Goal: Contribute content

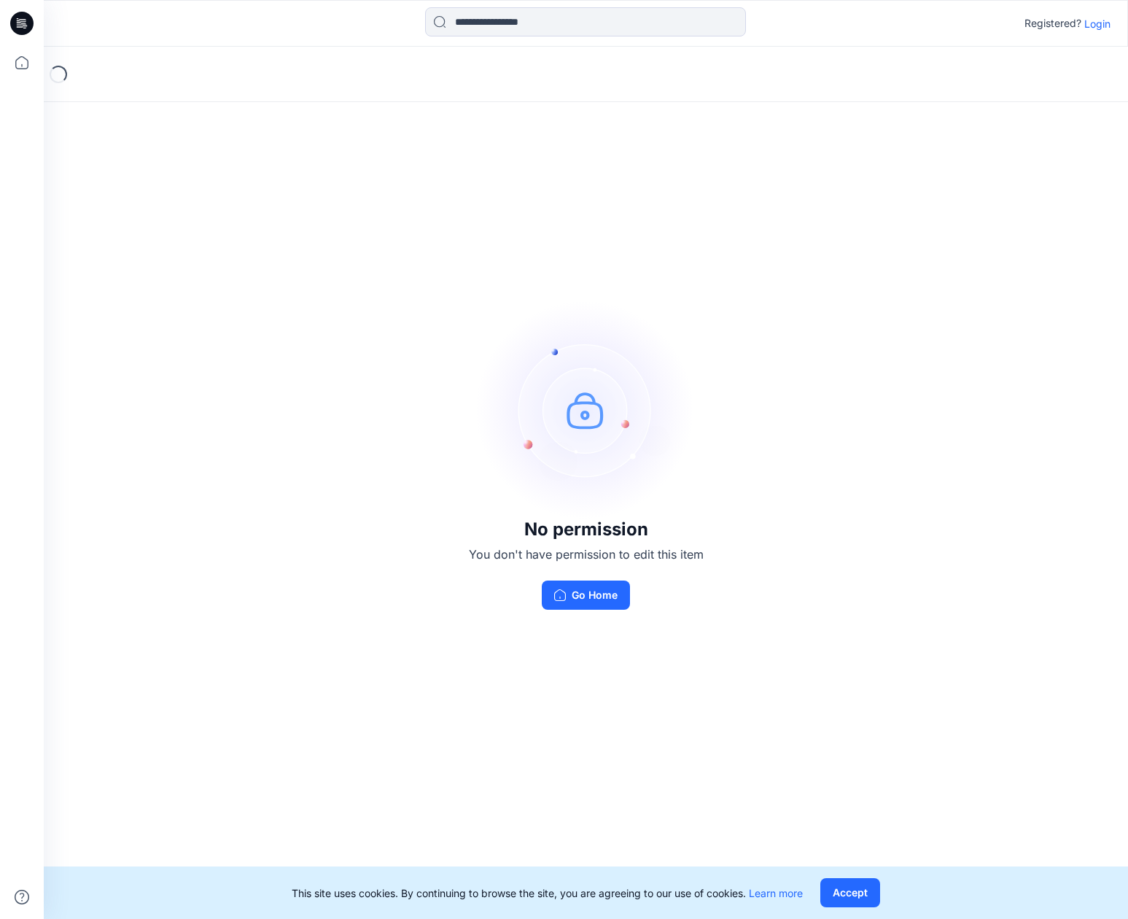
click at [1092, 27] on p "Login" at bounding box center [1097, 23] width 26 height 15
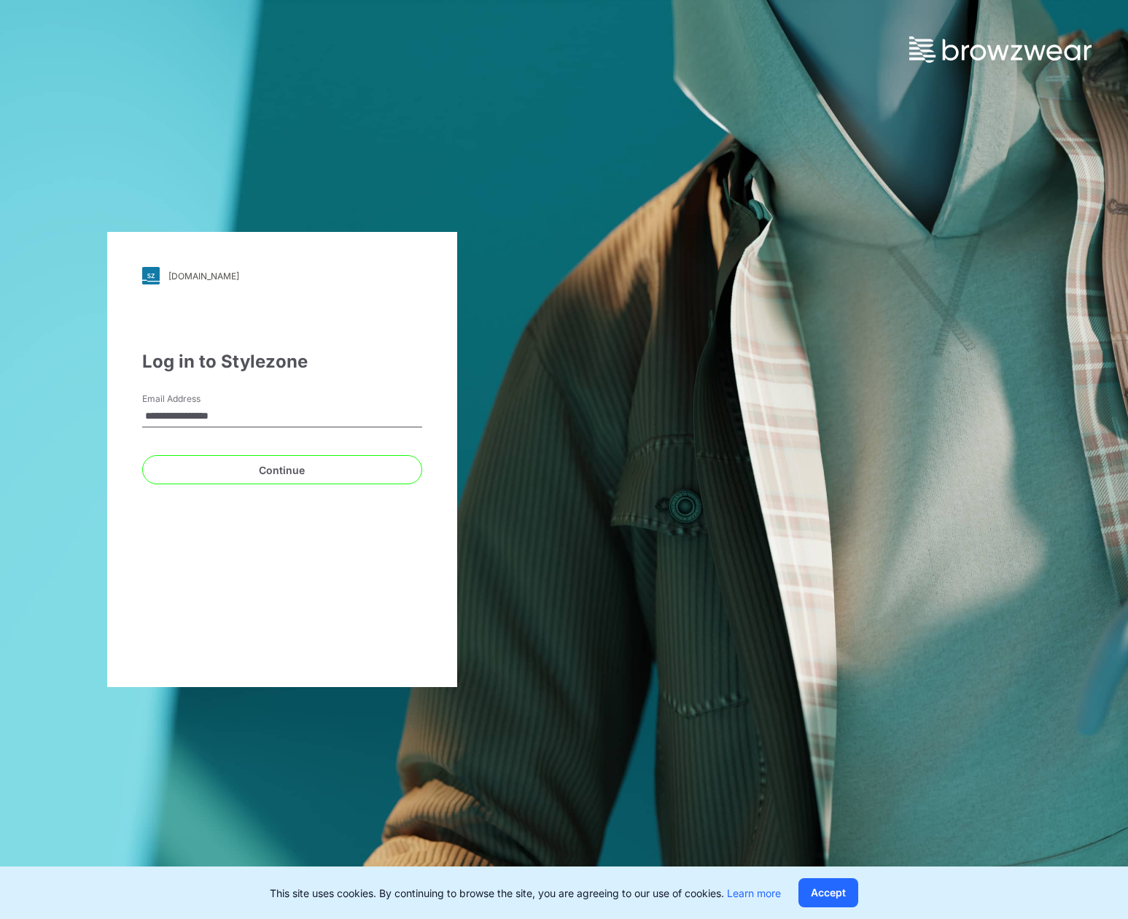
type input "**********"
click at [281, 470] on button "Continue" at bounding box center [282, 469] width 280 height 29
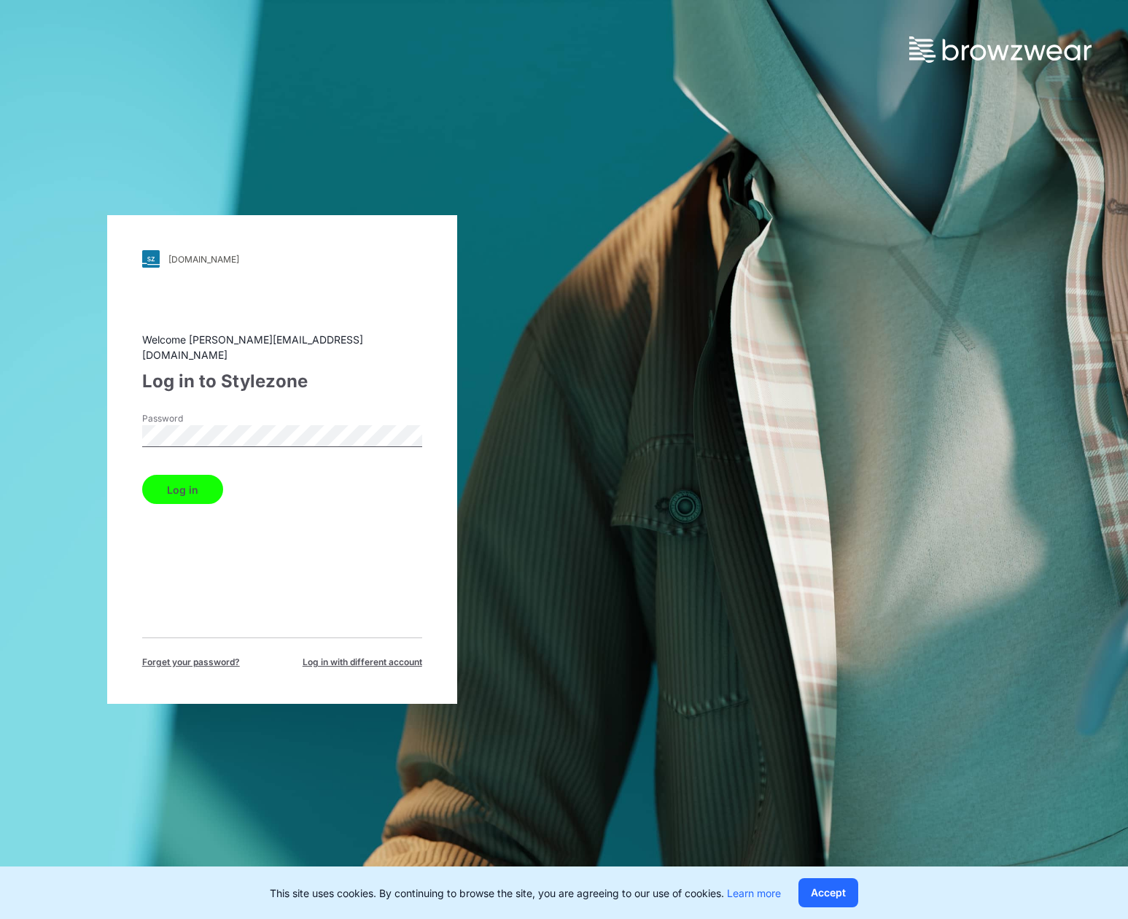
click at [182, 481] on button "Log in" at bounding box center [182, 489] width 81 height 29
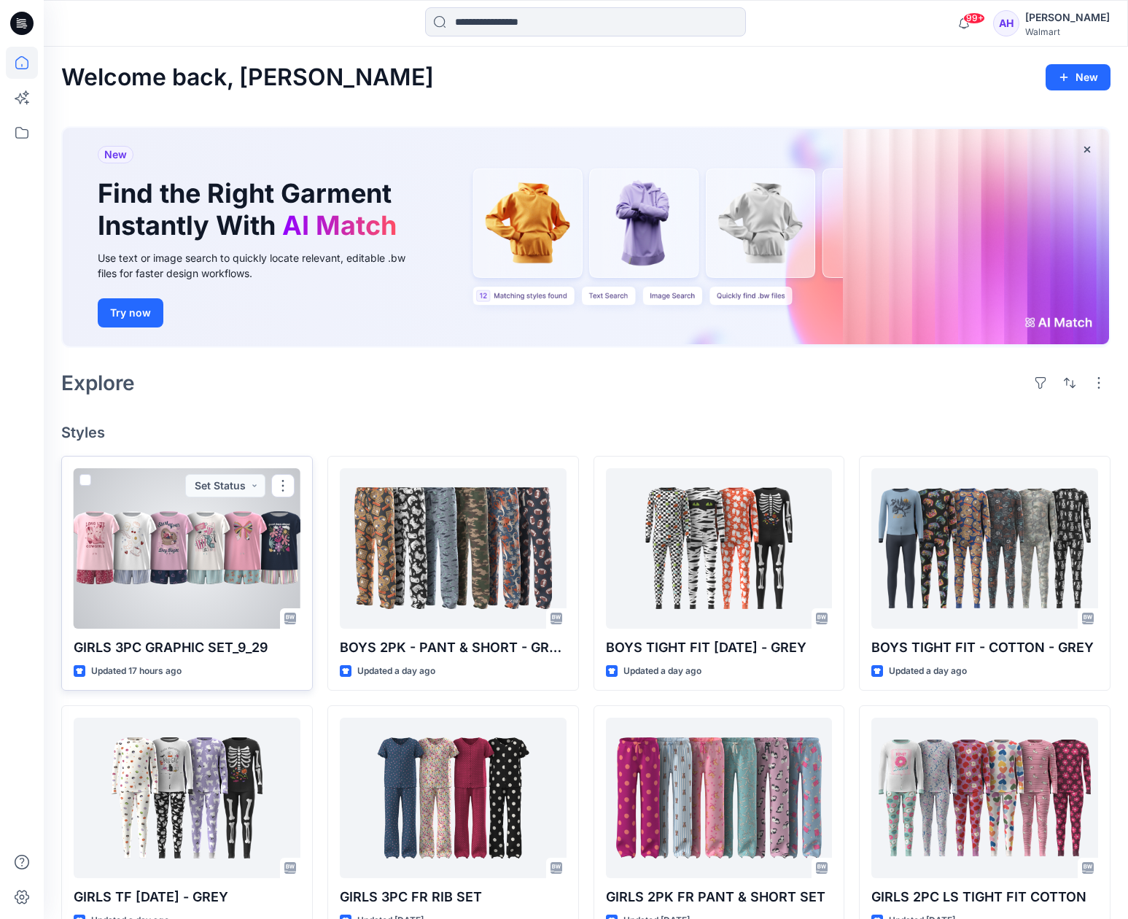
click at [260, 524] on div at bounding box center [187, 548] width 227 height 160
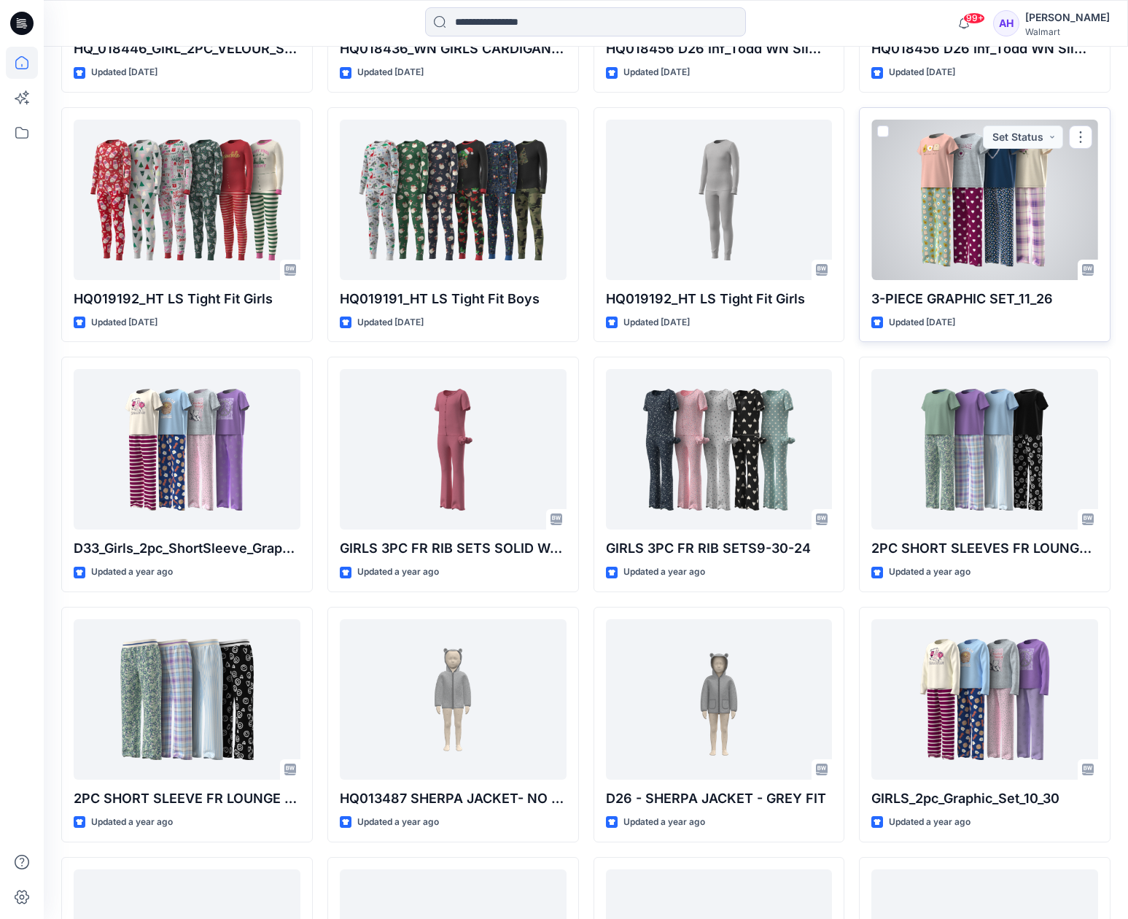
scroll to position [4610, 0]
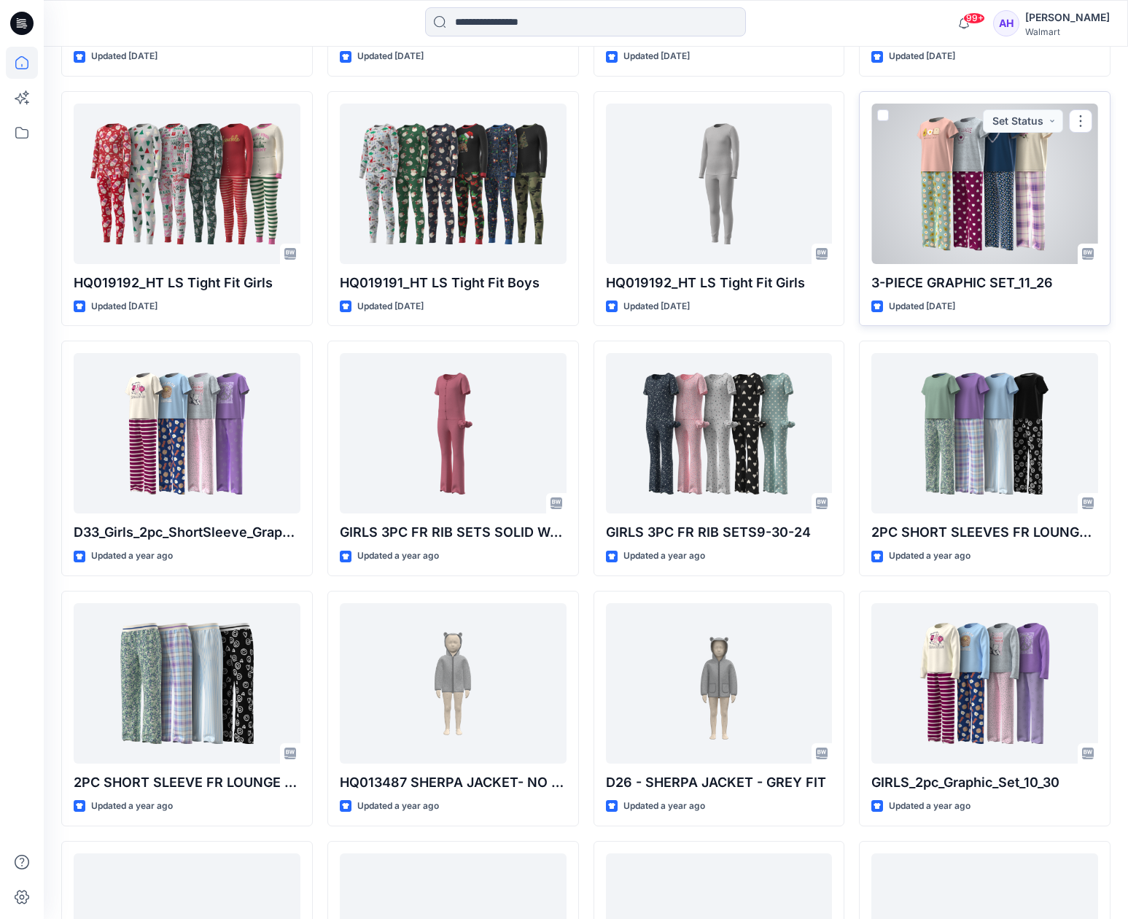
click at [949, 181] on div at bounding box center [984, 184] width 227 height 160
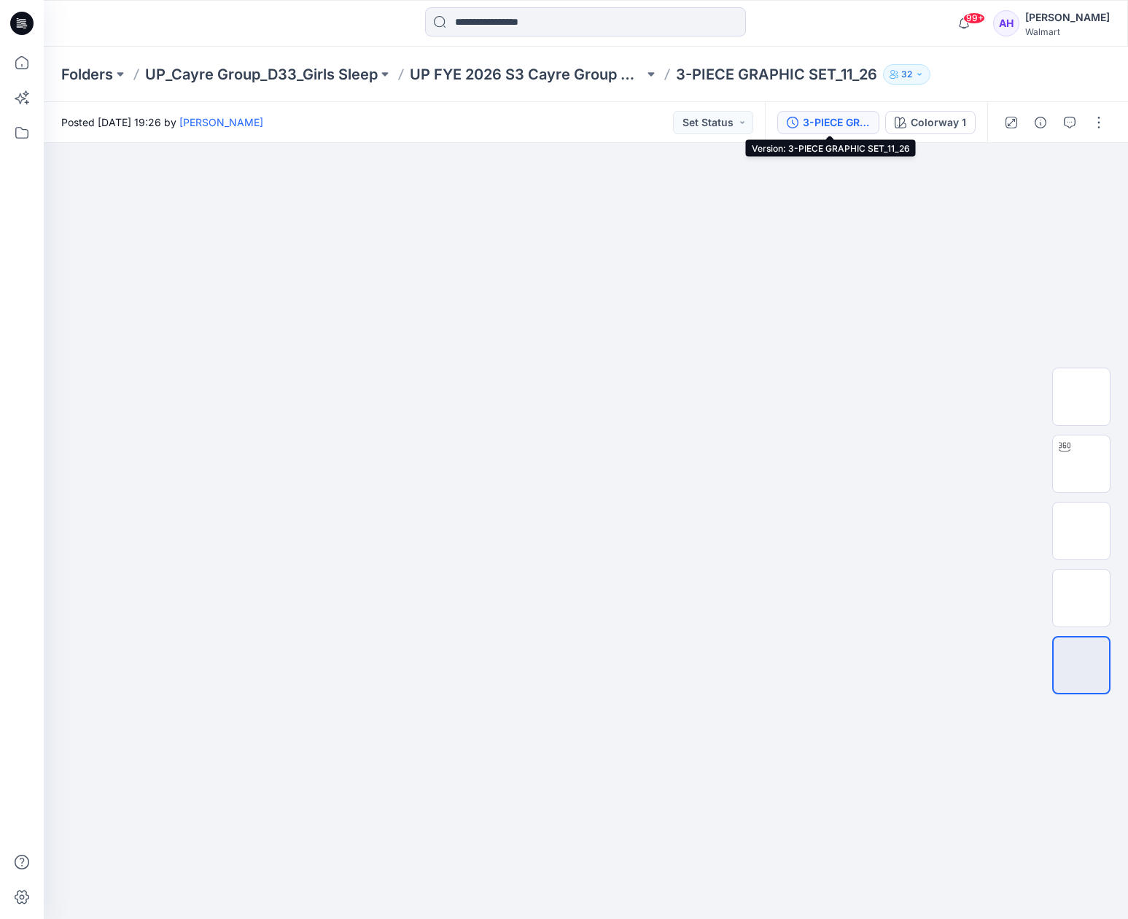
click at [832, 126] on div "3-PIECE GRAPHIC SET_11_26" at bounding box center [836, 122] width 67 height 16
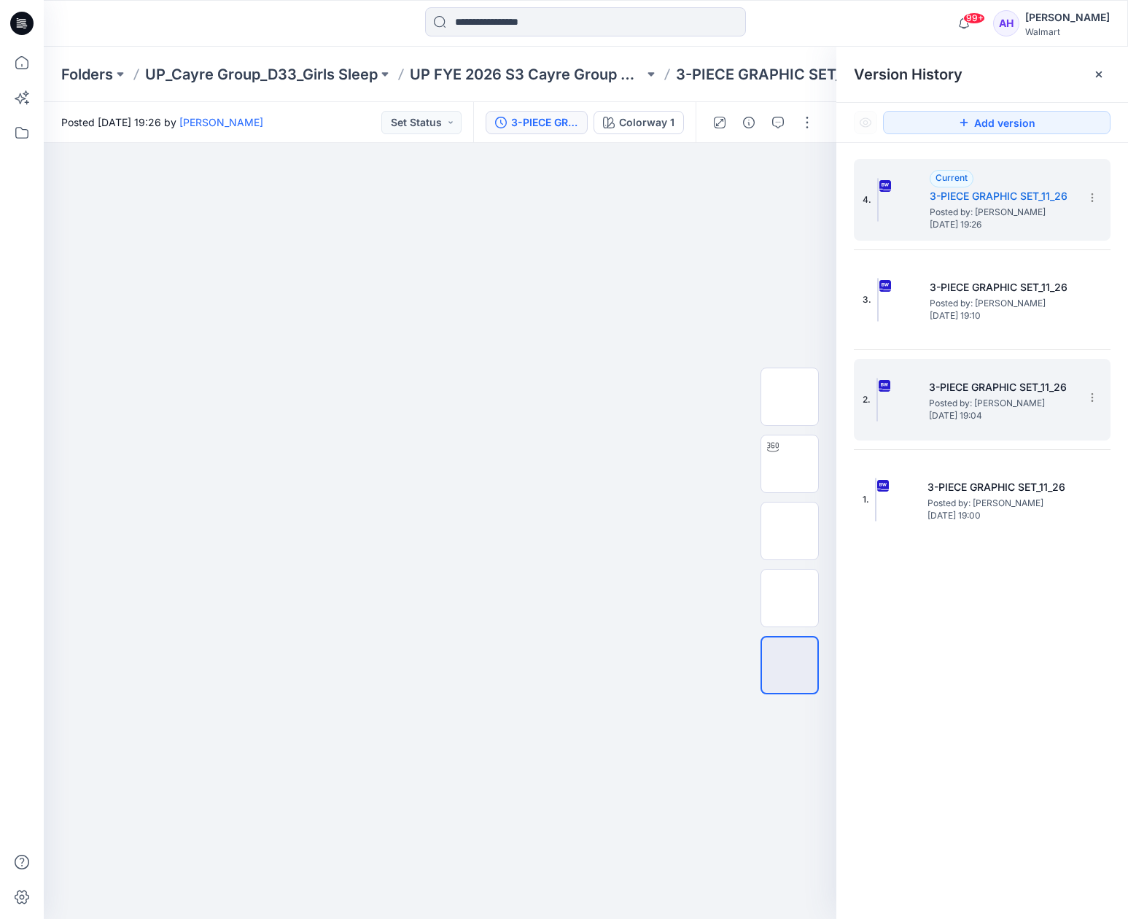
click at [1020, 402] on span "Posted by: Allison Hamilton" at bounding box center [1002, 403] width 146 height 15
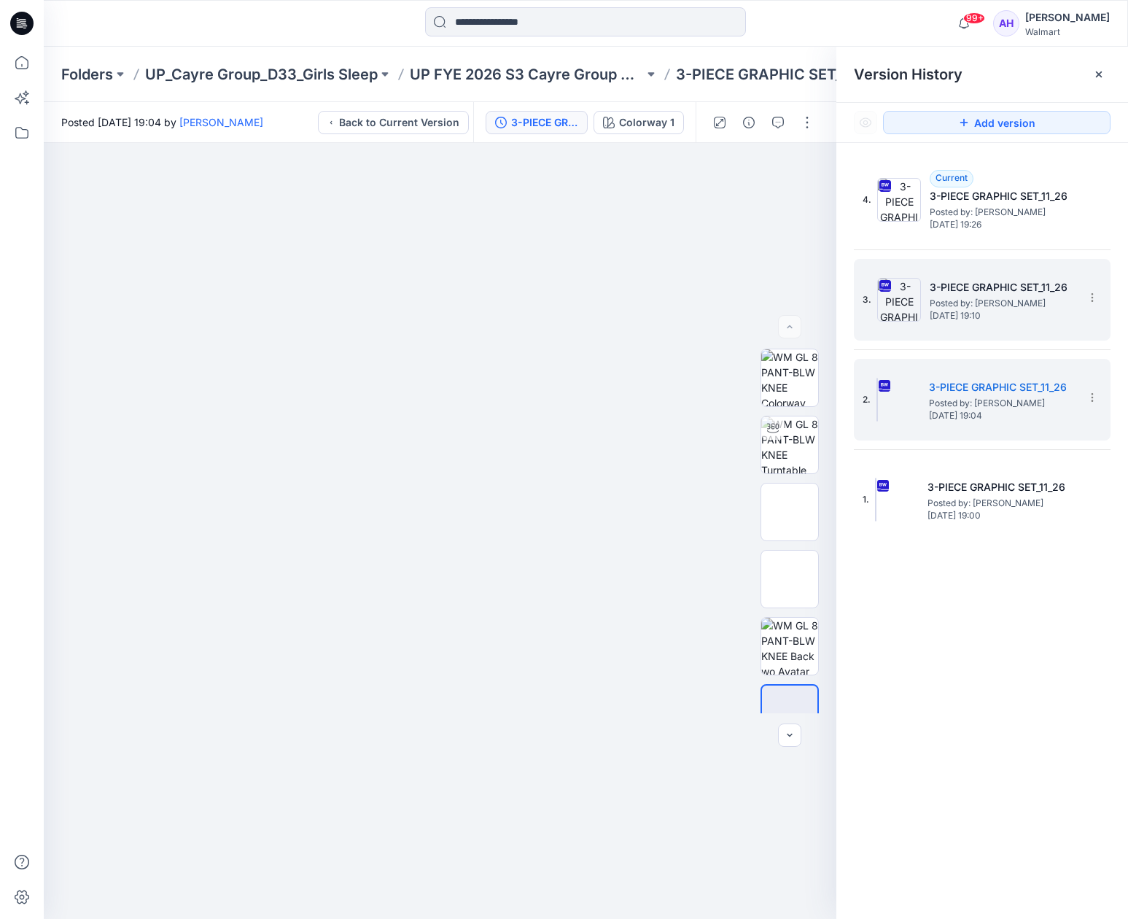
click at [1003, 306] on span "Posted by: Allison Hamilton" at bounding box center [1003, 303] width 146 height 15
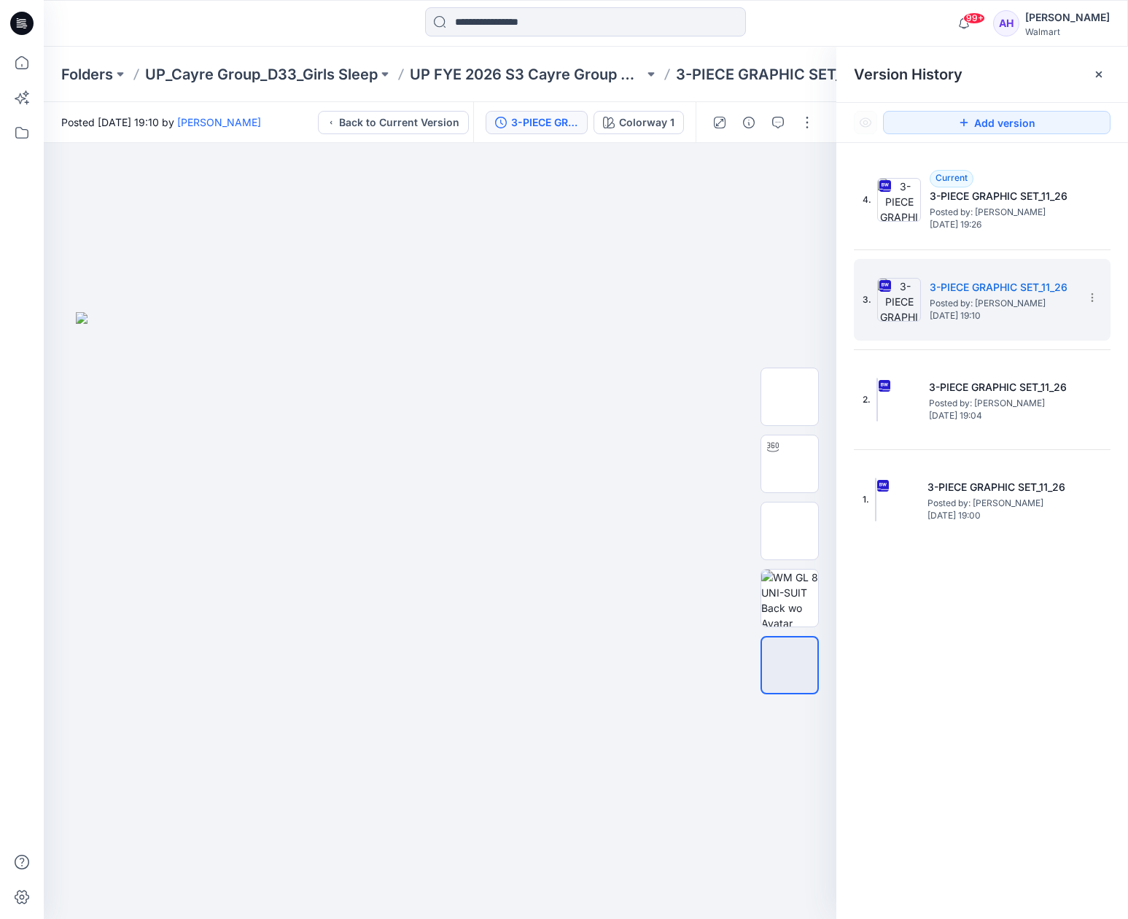
click at [18, 24] on icon at bounding box center [21, 23] width 23 height 23
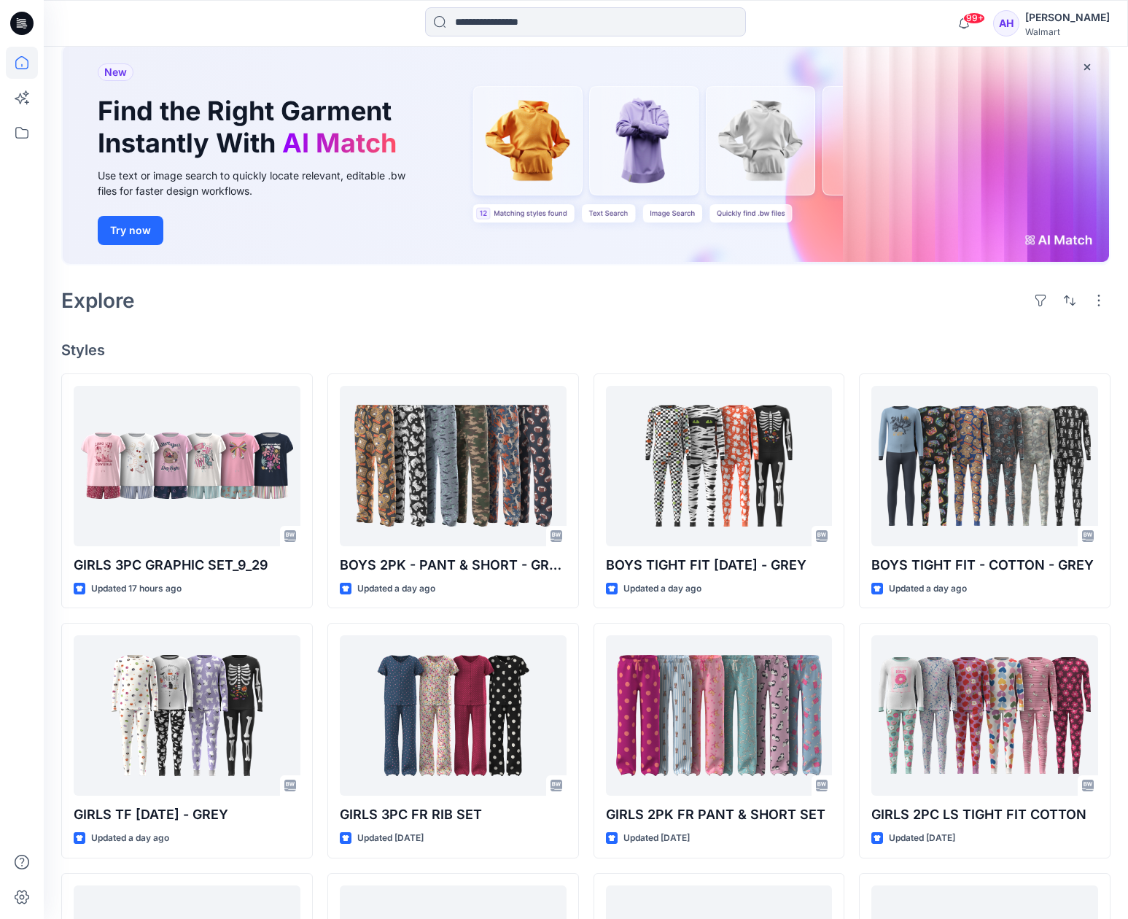
scroll to position [114, 0]
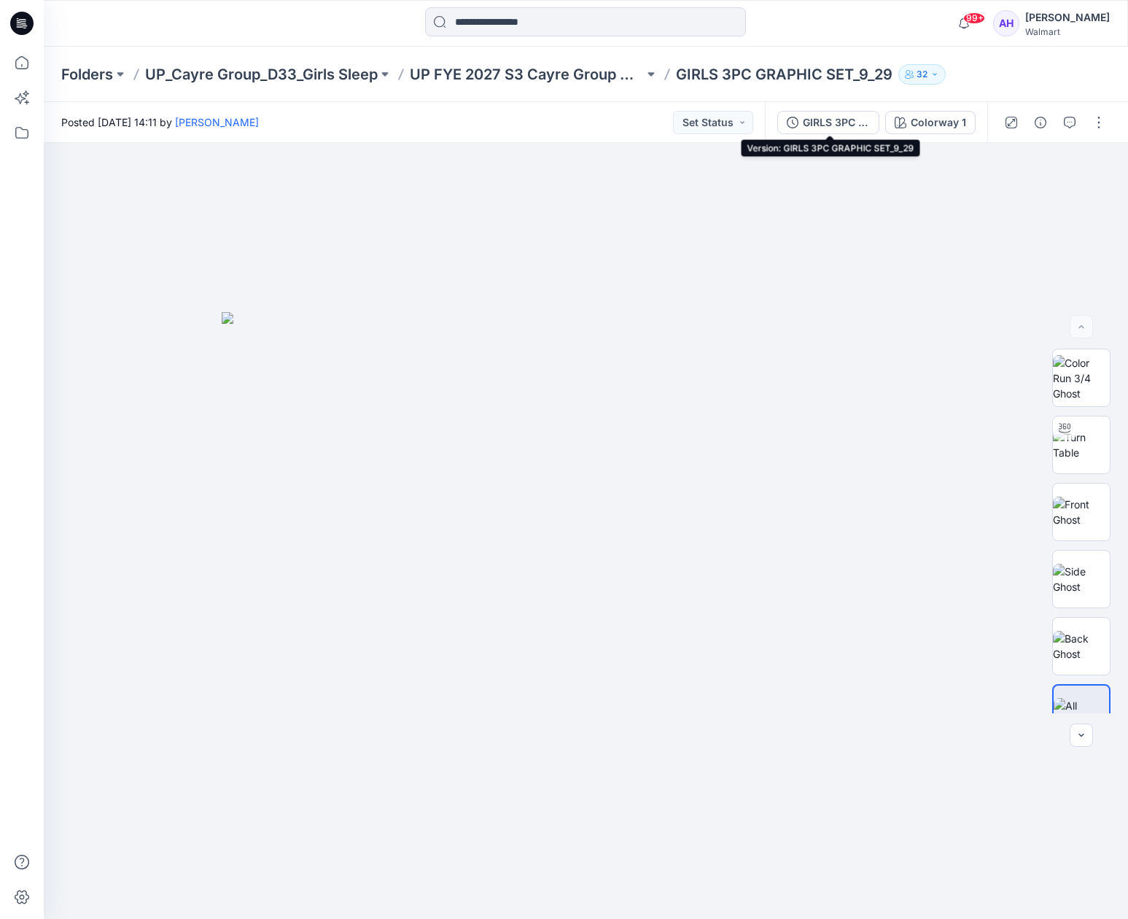
click at [832, 124] on div "GIRLS 3PC GRAPHIC SET_9_29" at bounding box center [836, 122] width 67 height 16
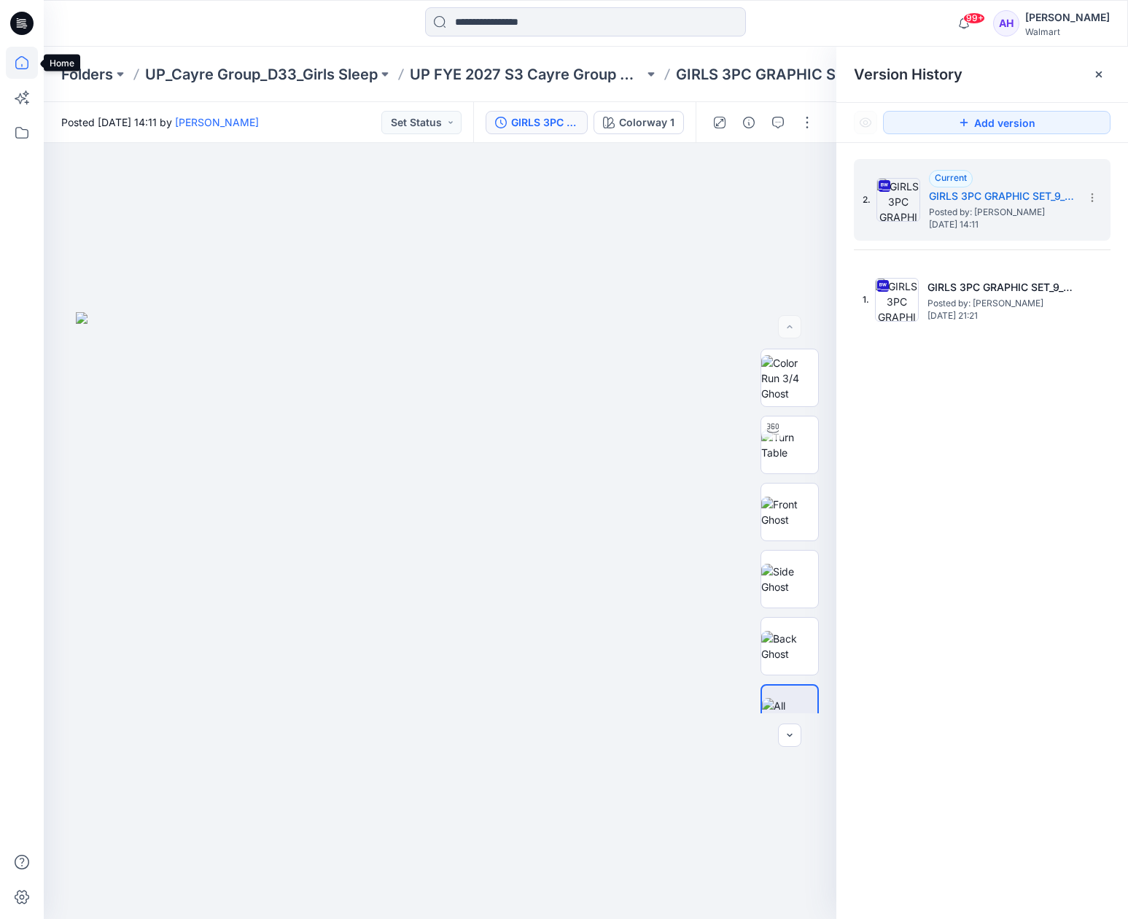
click at [25, 61] on icon at bounding box center [22, 63] width 32 height 32
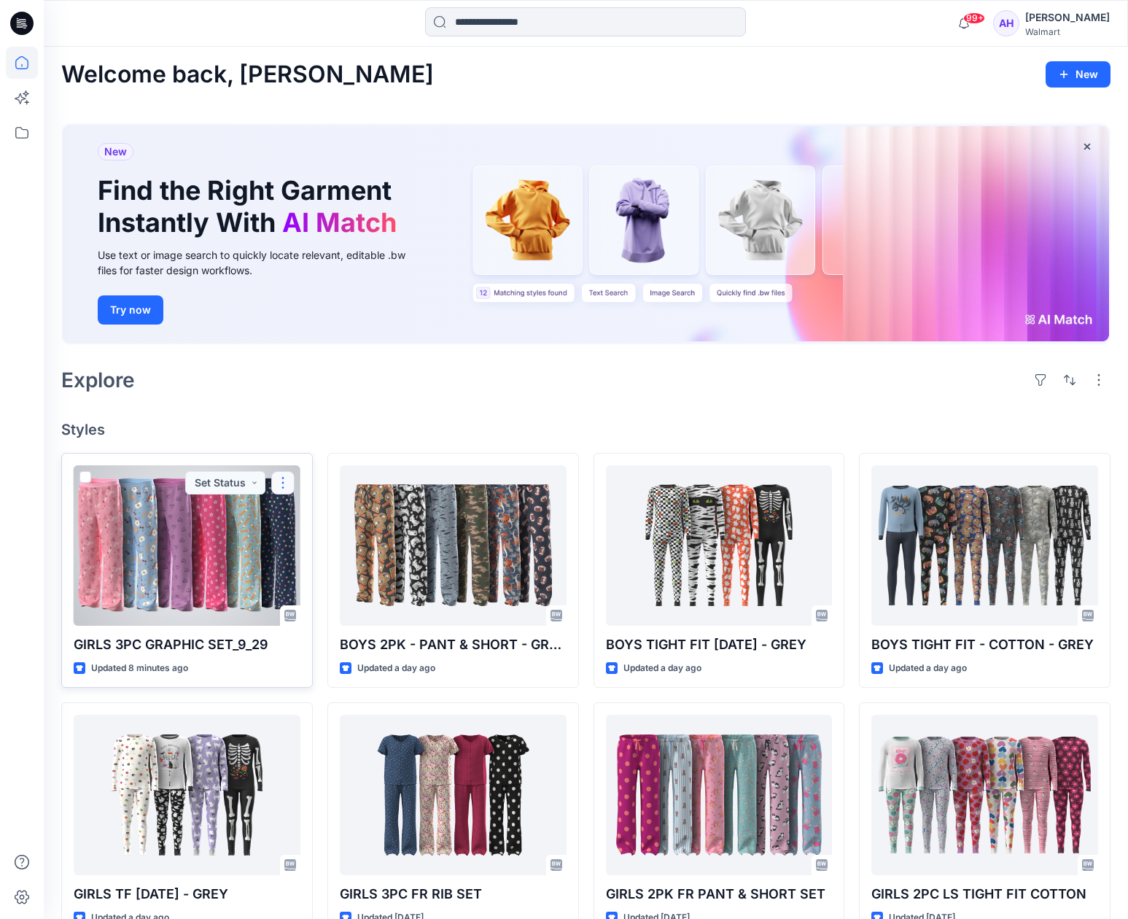
click at [288, 487] on button "button" at bounding box center [282, 482] width 23 height 23
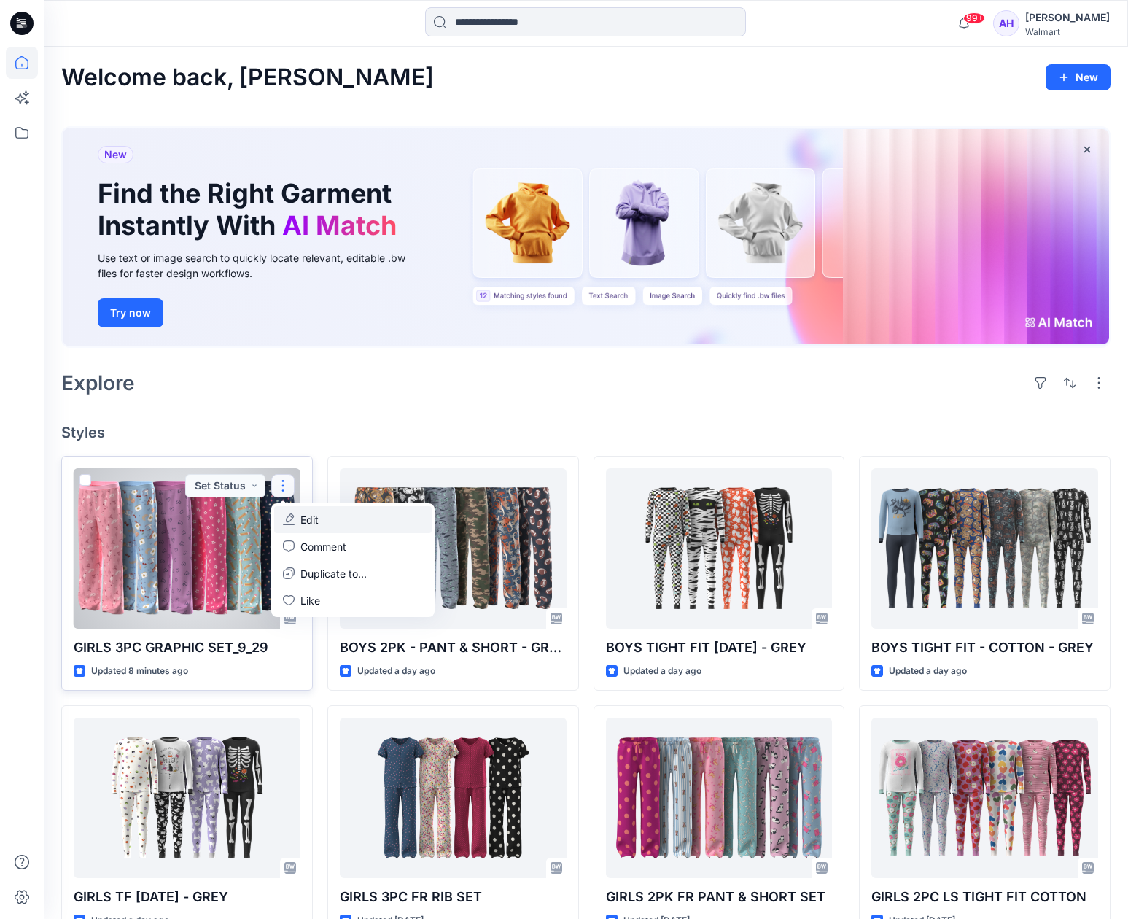
click at [307, 521] on p "Edit" at bounding box center [309, 519] width 18 height 15
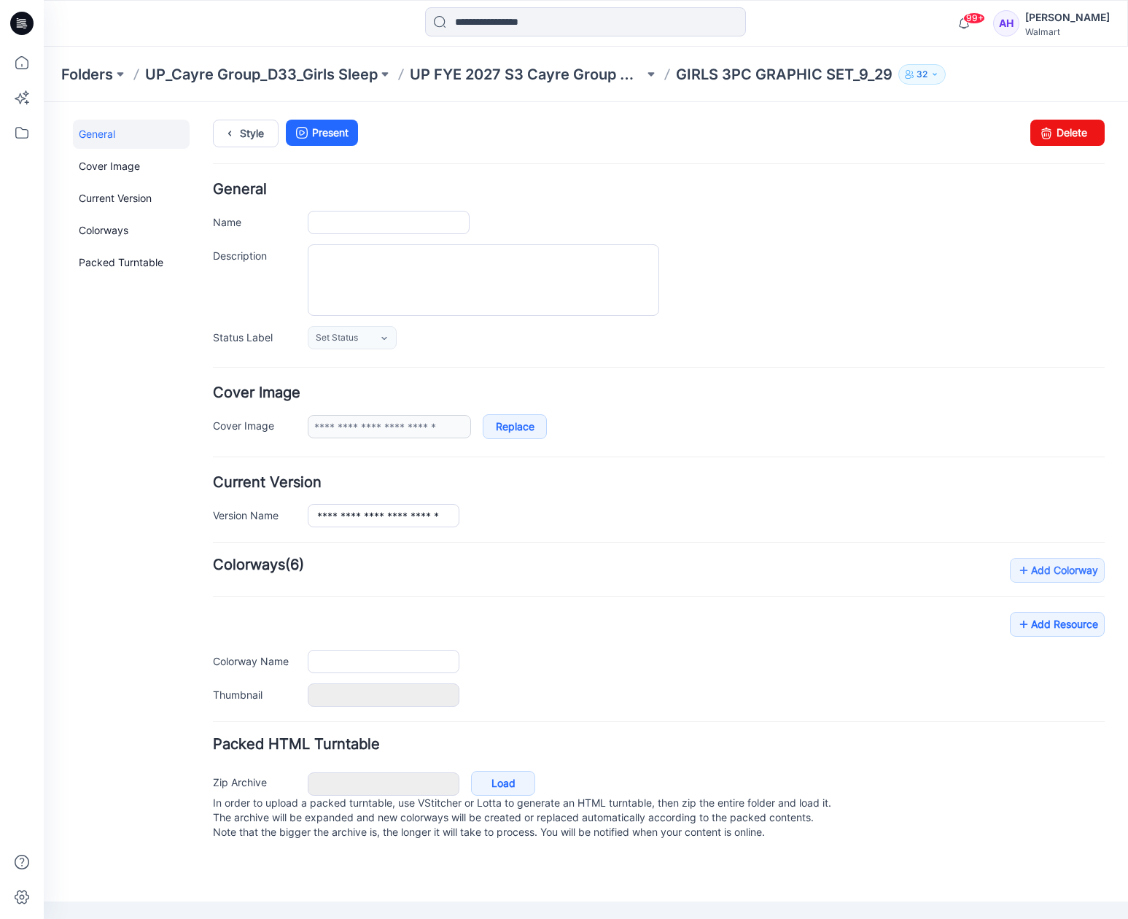
type input "**********"
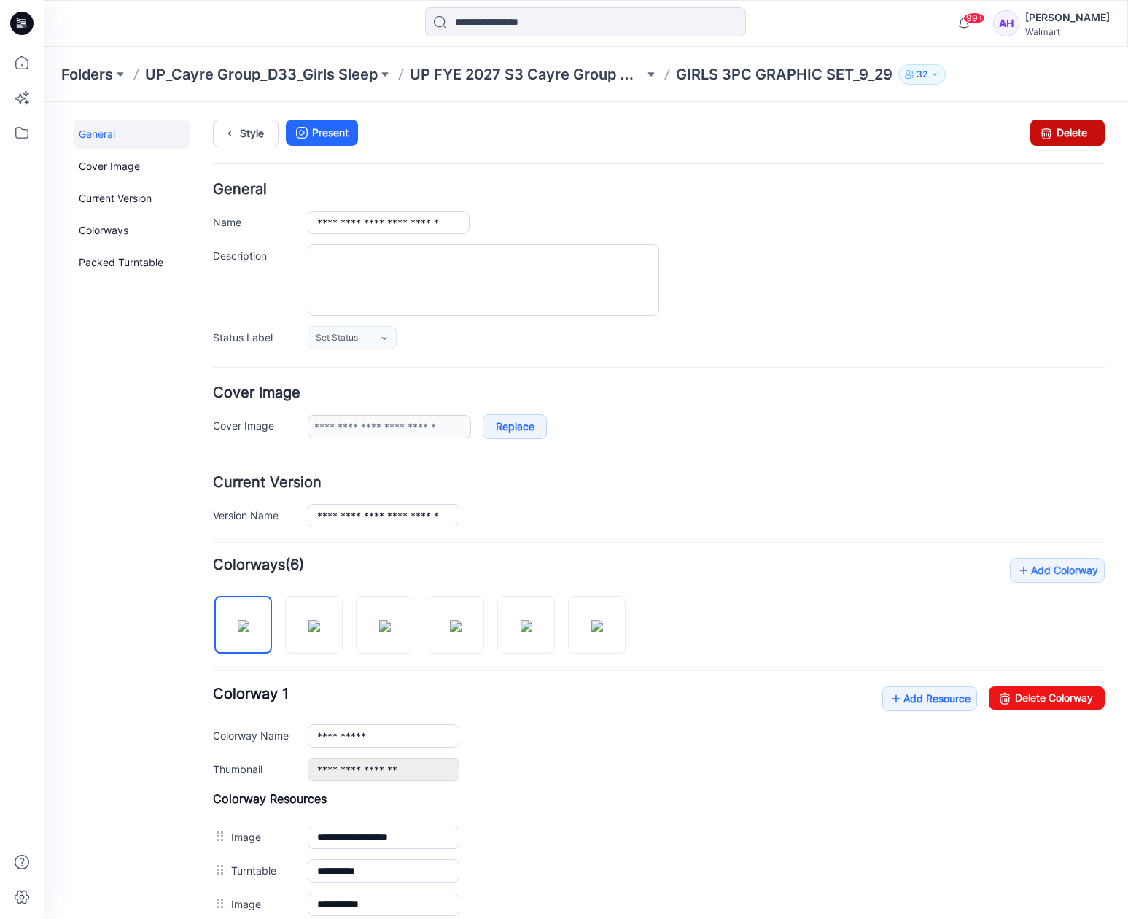
click at [1048, 129] on icon at bounding box center [1046, 133] width 20 height 26
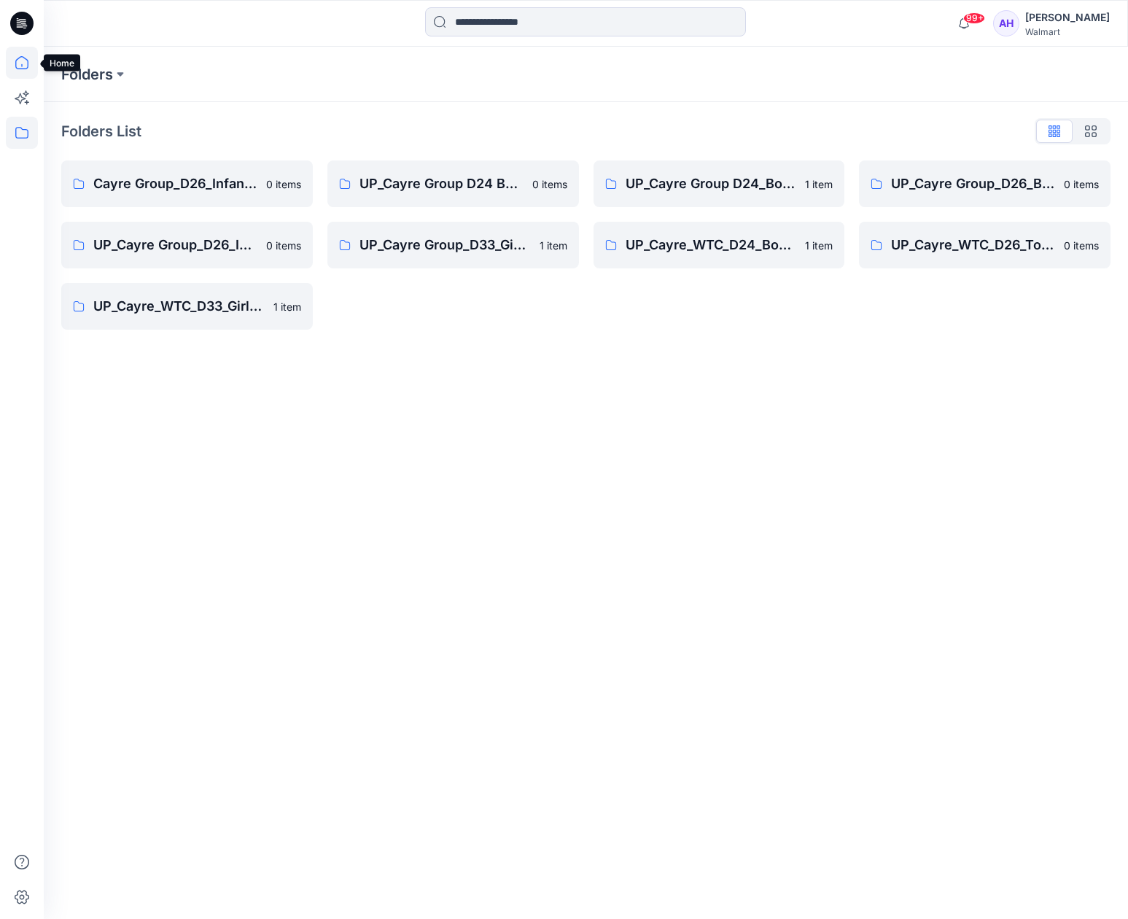
click at [23, 55] on icon at bounding box center [22, 63] width 32 height 32
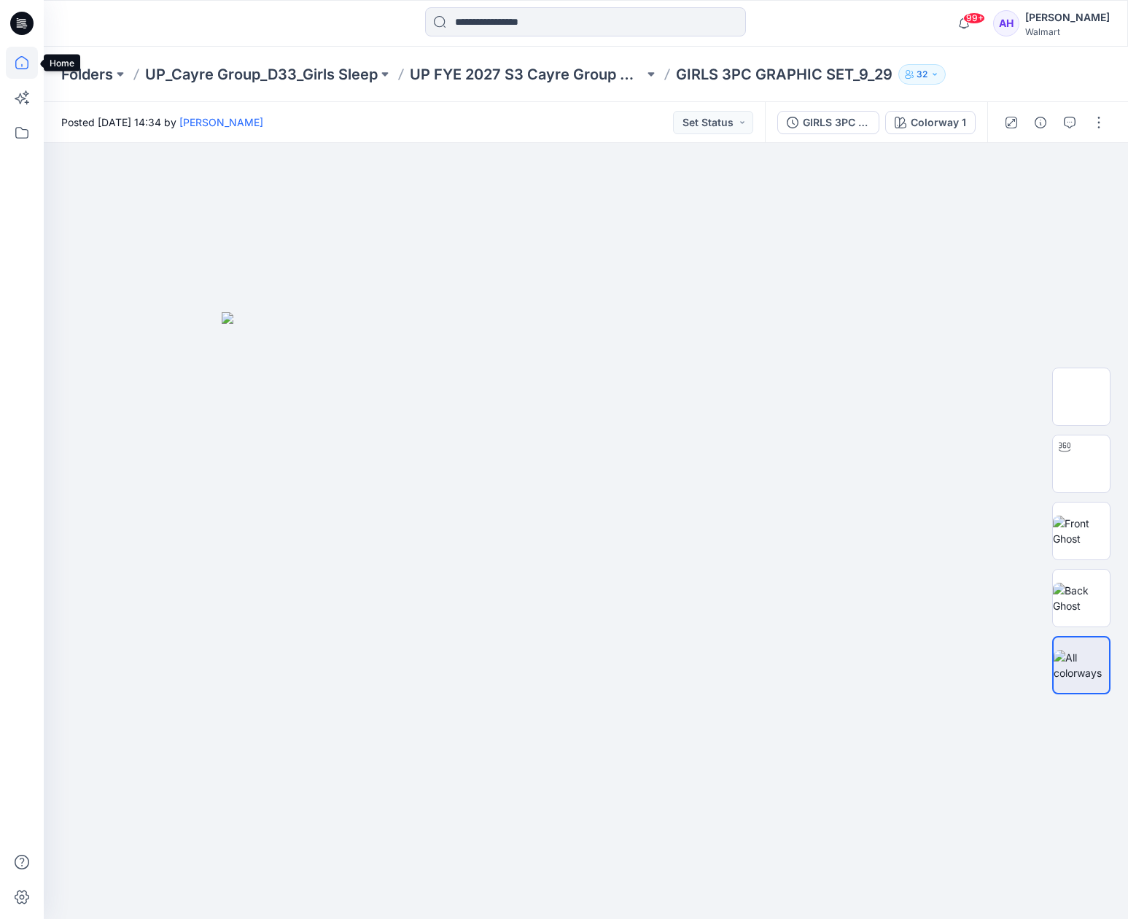
click at [23, 58] on icon at bounding box center [21, 62] width 13 height 13
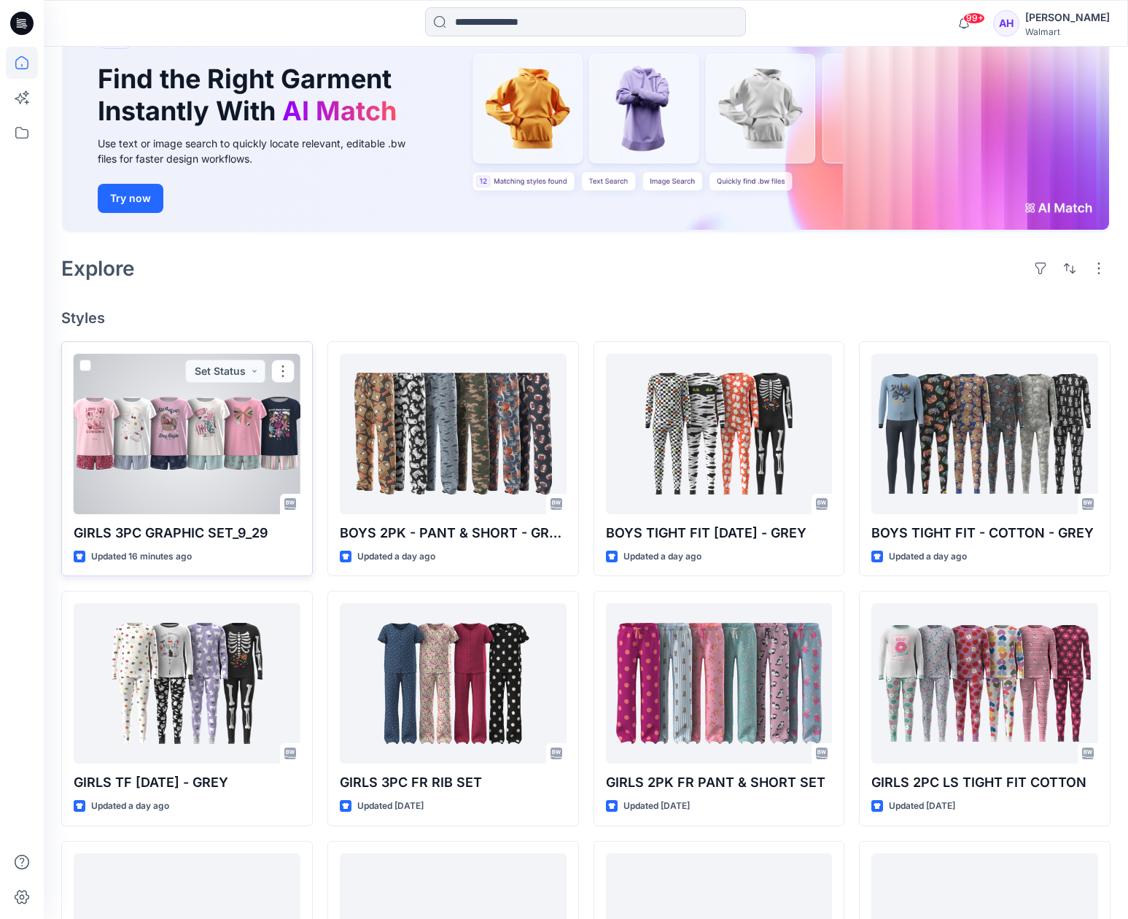
scroll to position [118, 0]
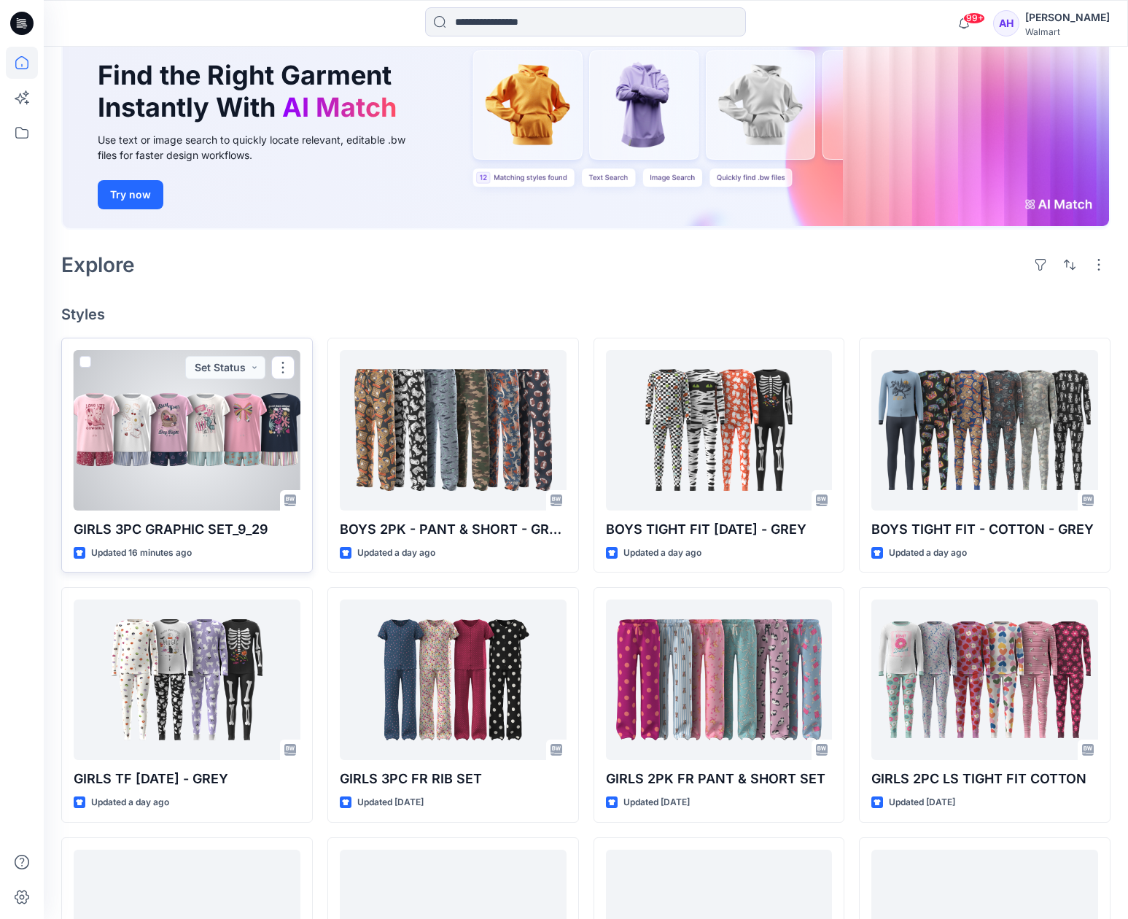
click at [223, 421] on div at bounding box center [187, 430] width 227 height 160
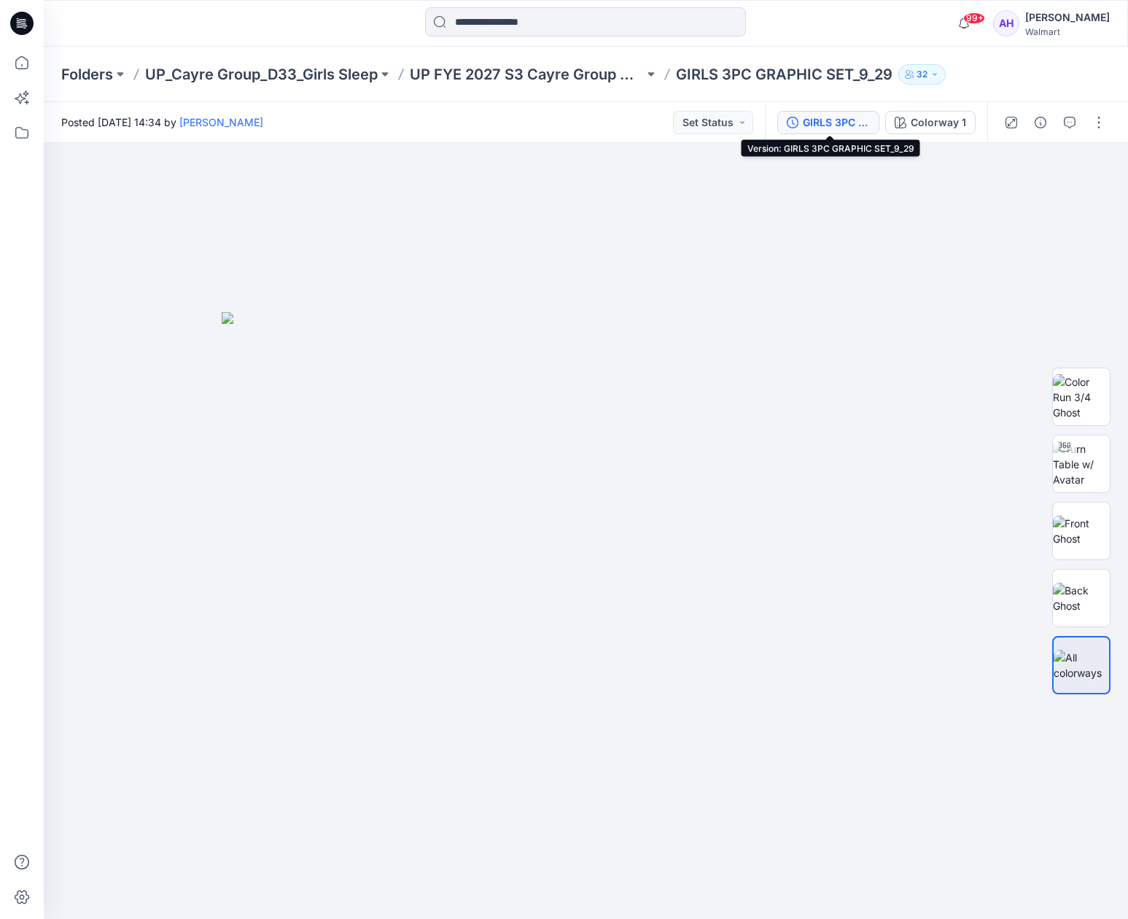
click at [868, 122] on div "GIRLS 3PC GRAPHIC SET_9_29" at bounding box center [836, 122] width 67 height 16
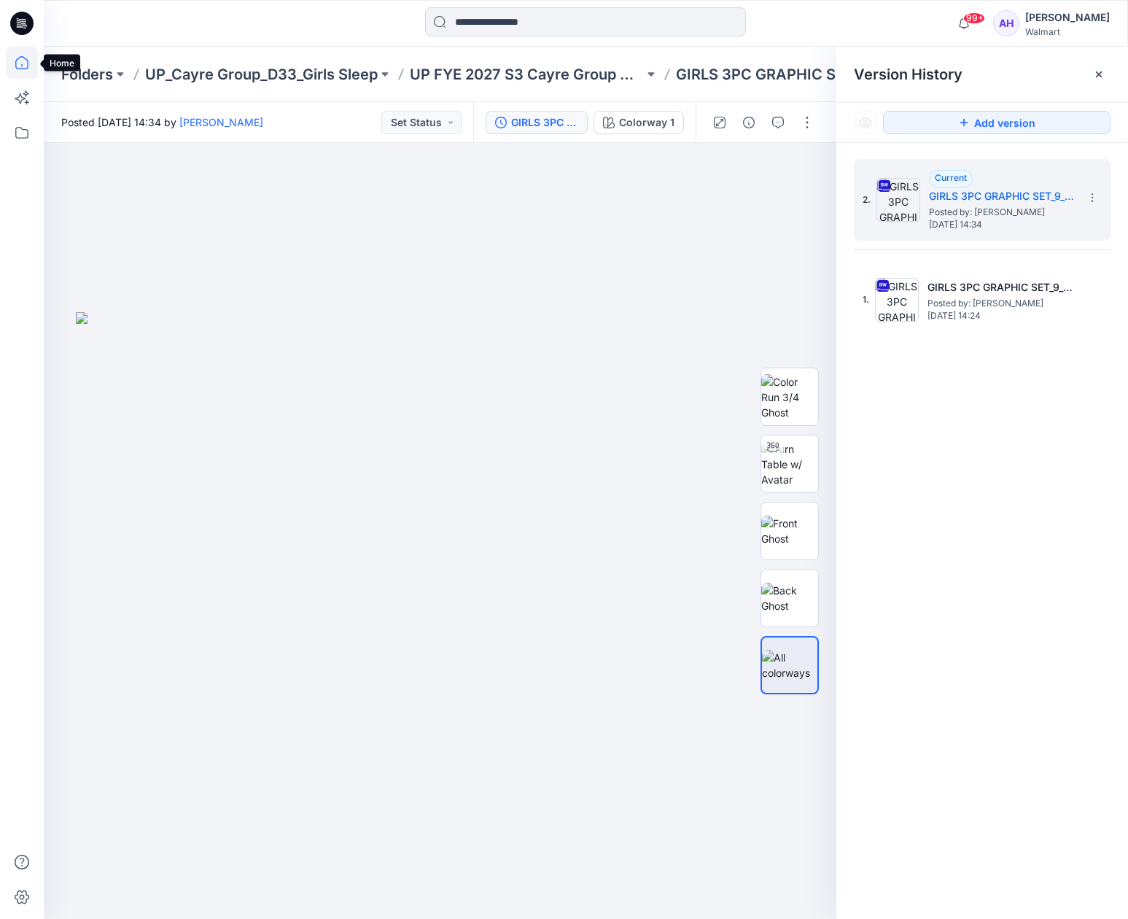
click at [23, 61] on icon at bounding box center [22, 63] width 32 height 32
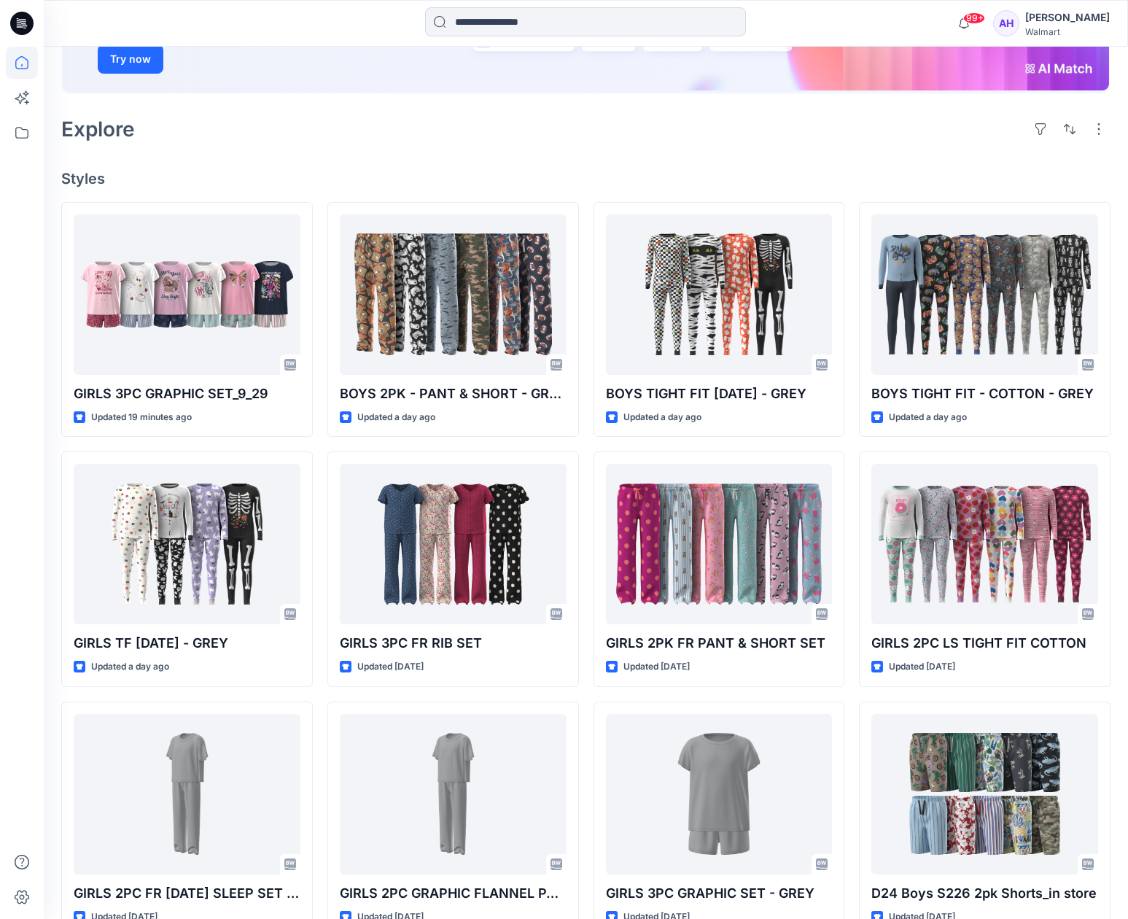
scroll to position [236, 0]
